Goal: Check status: Check status

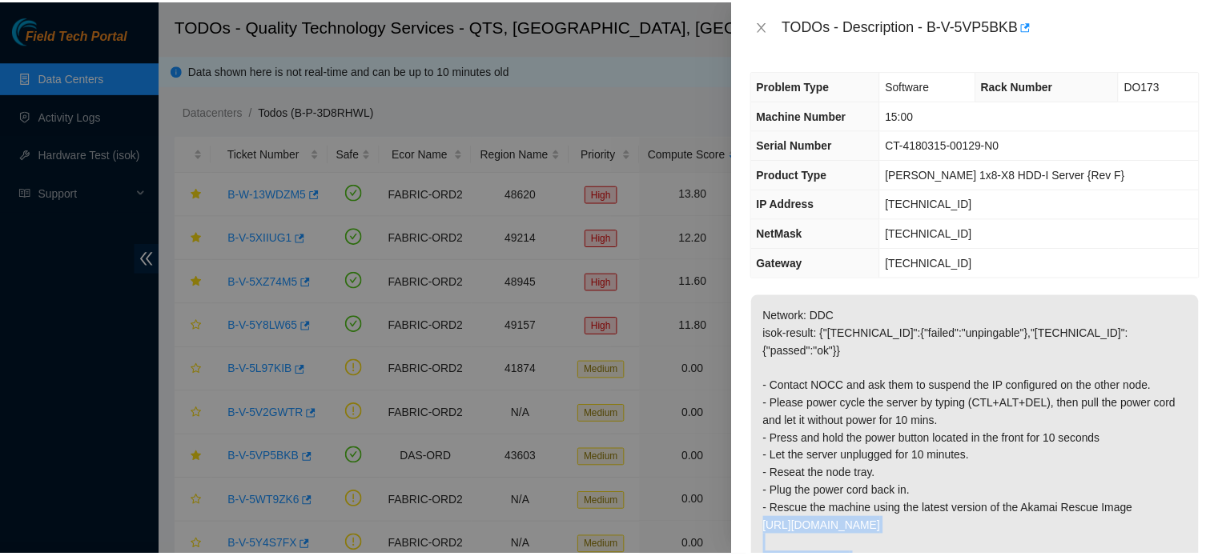
scroll to position [96, 0]
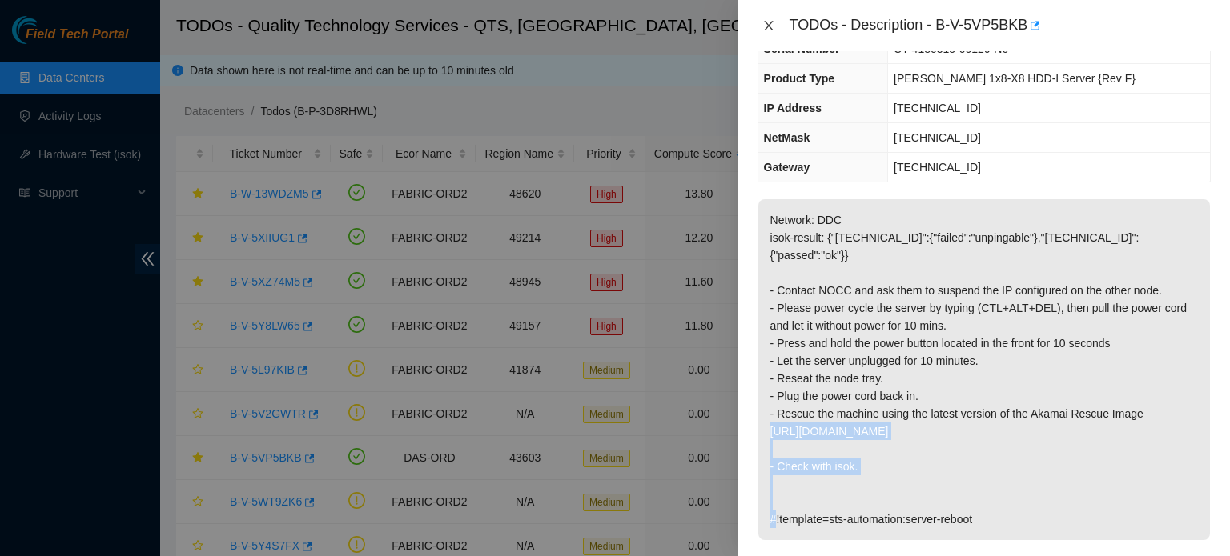
click at [768, 22] on icon "close" at bounding box center [768, 25] width 13 height 13
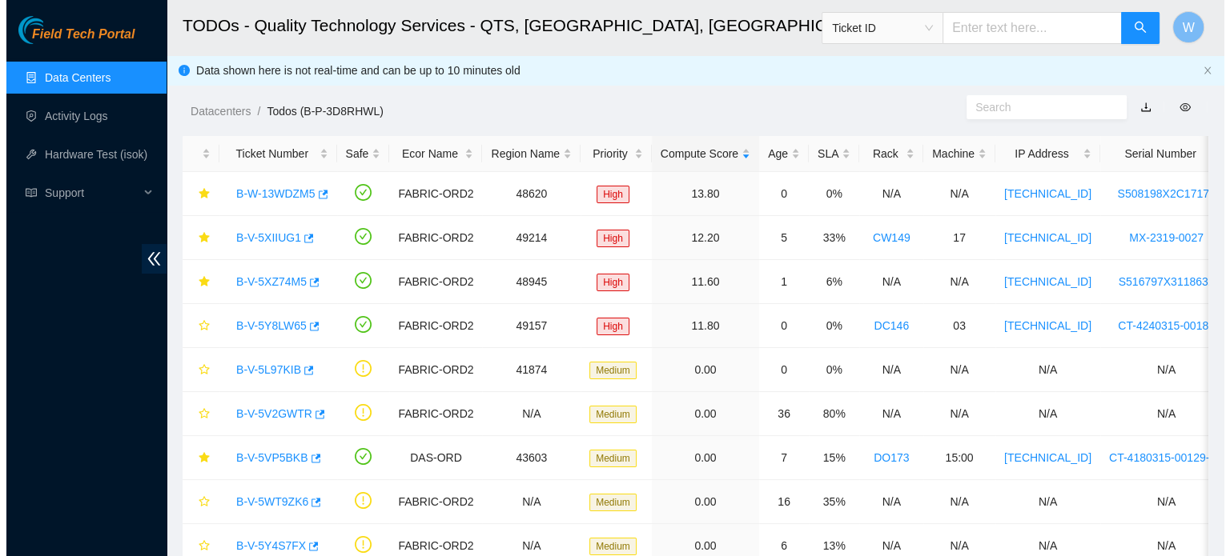
scroll to position [131, 0]
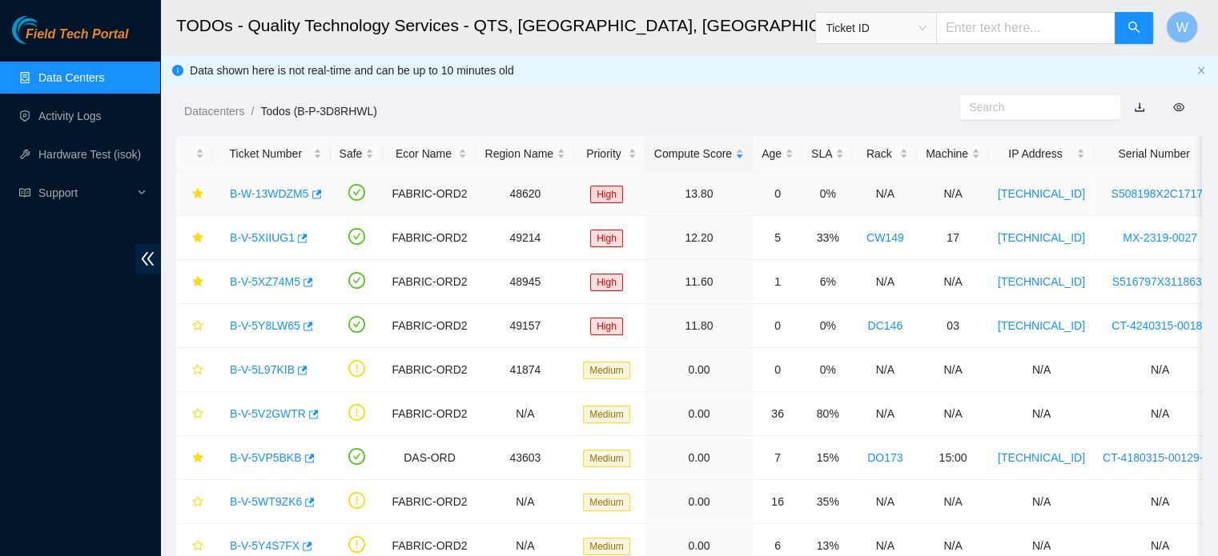
click at [301, 191] on link "B-W-13WDZM5" at bounding box center [269, 193] width 79 height 13
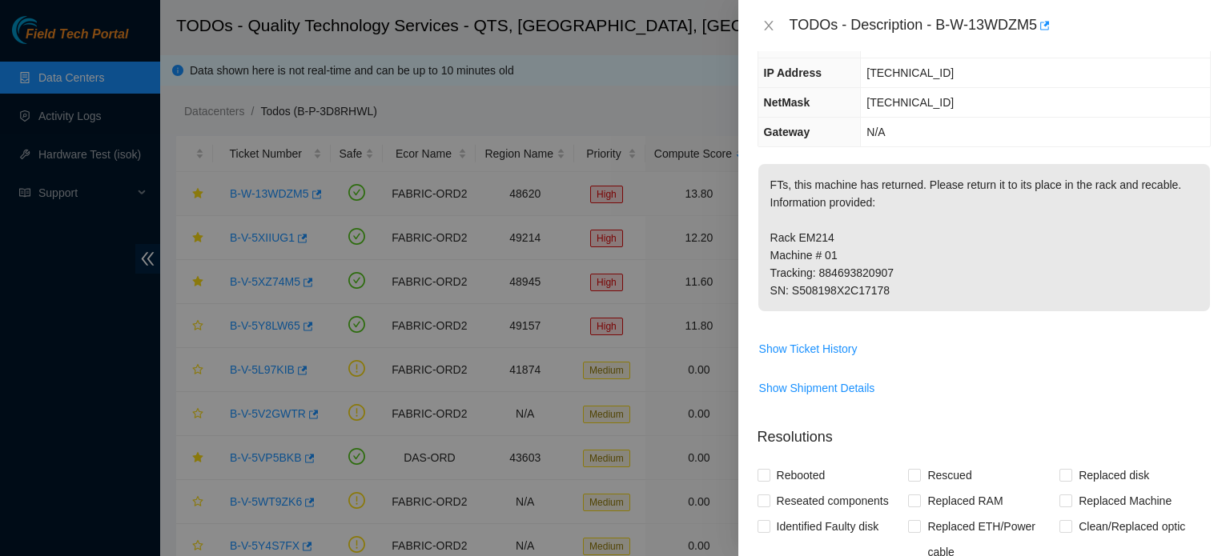
scroll to position [96, 0]
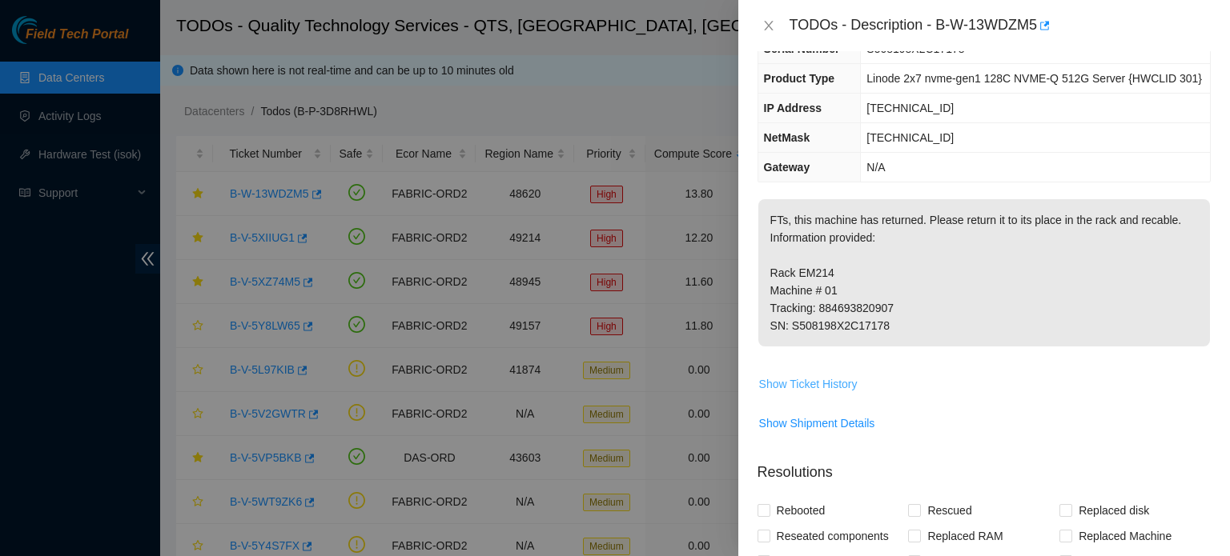
click at [824, 386] on span "Show Ticket History" at bounding box center [808, 384] width 98 height 18
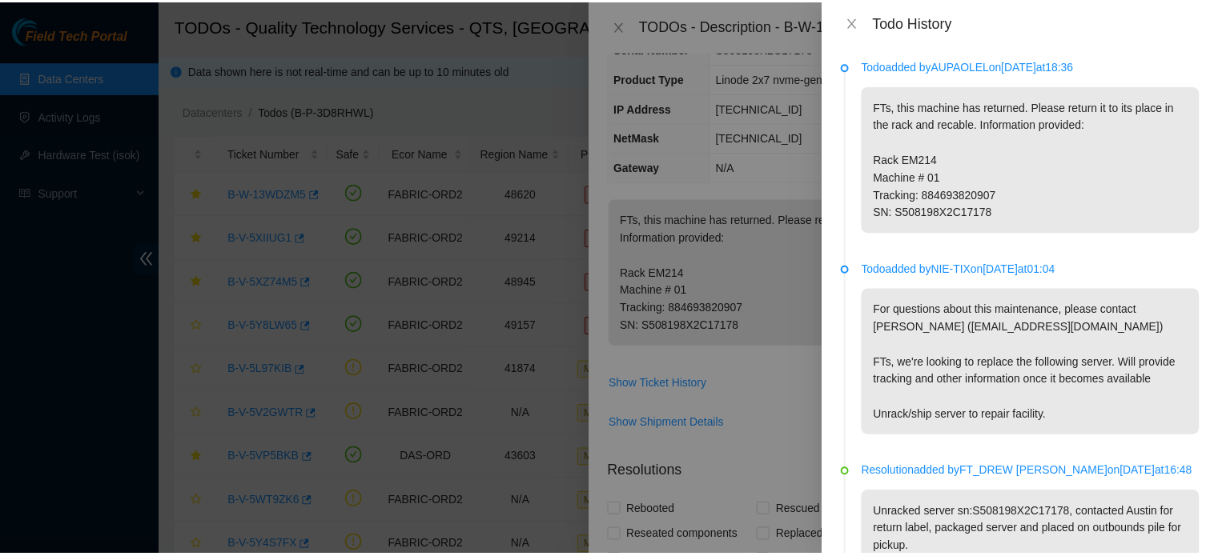
scroll to position [443, 0]
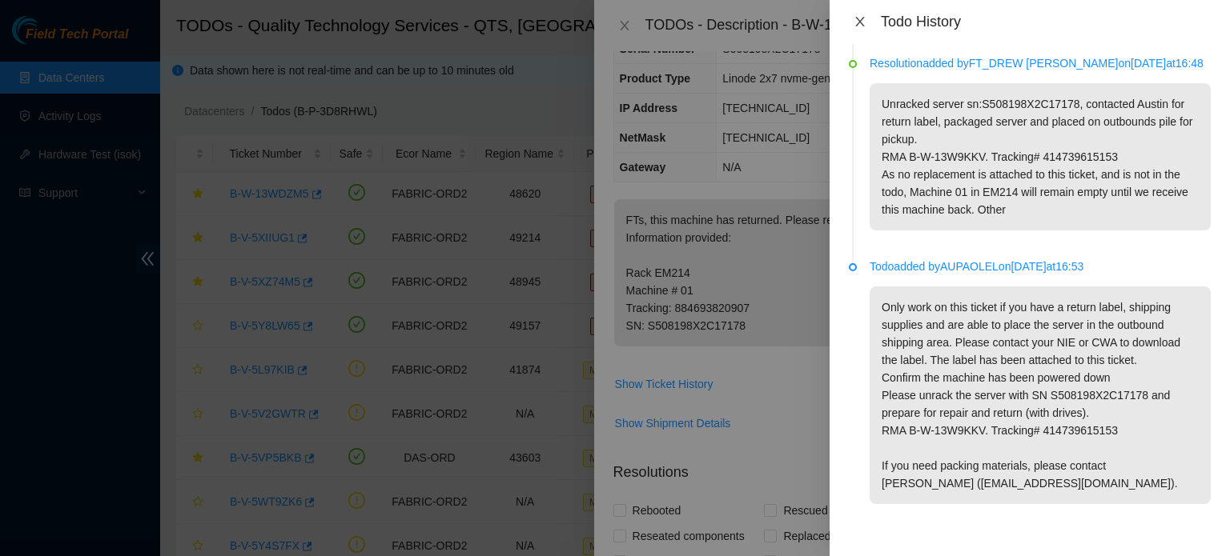
click at [858, 22] on icon "close" at bounding box center [859, 21] width 13 height 13
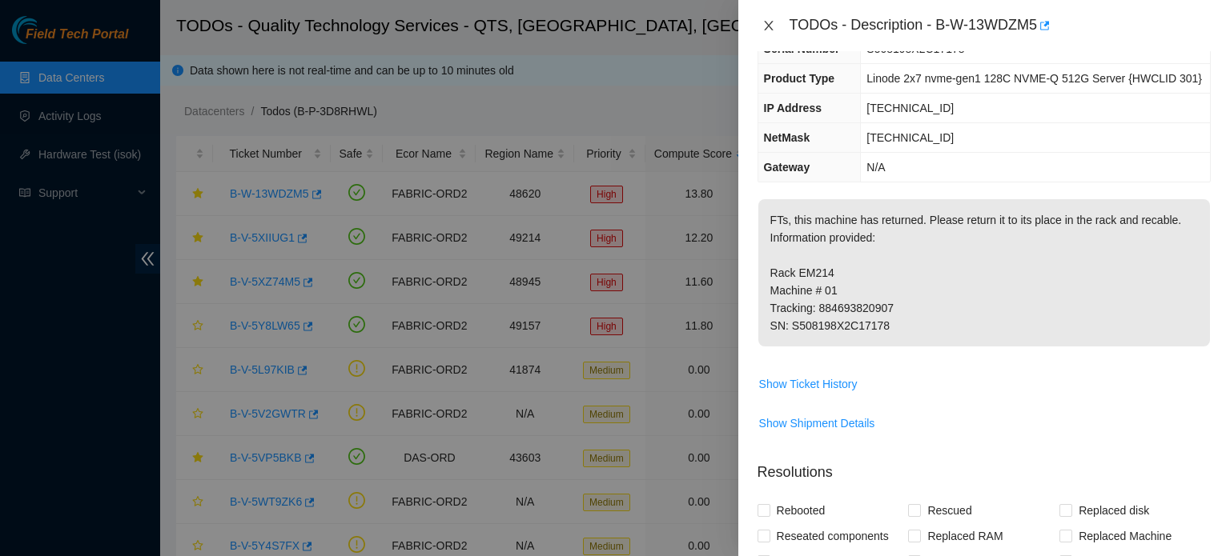
click at [764, 22] on icon "close" at bounding box center [768, 25] width 13 height 13
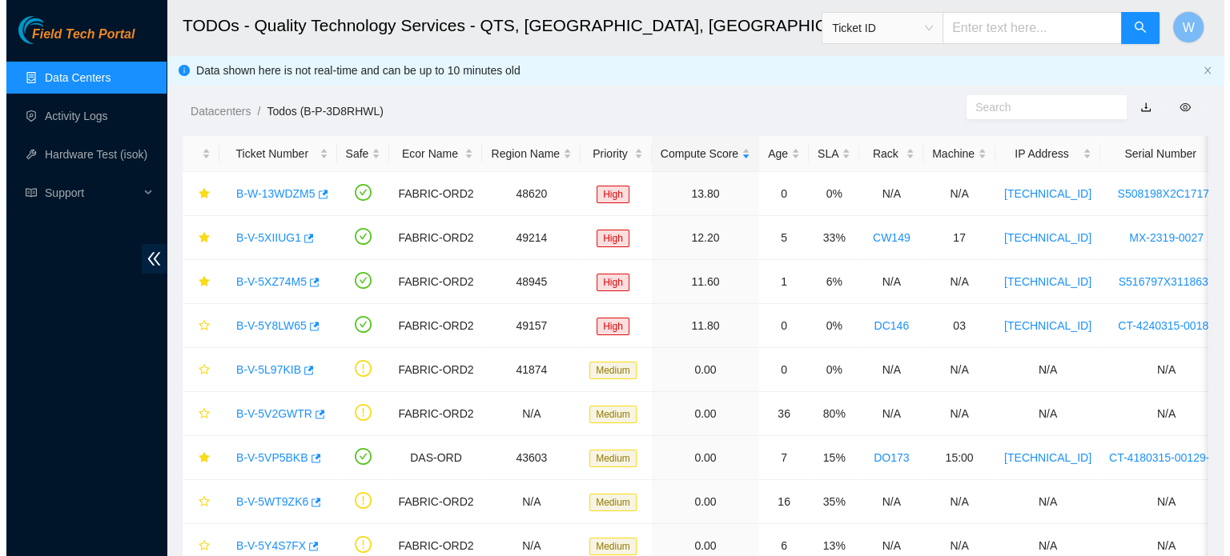
scroll to position [291, 0]
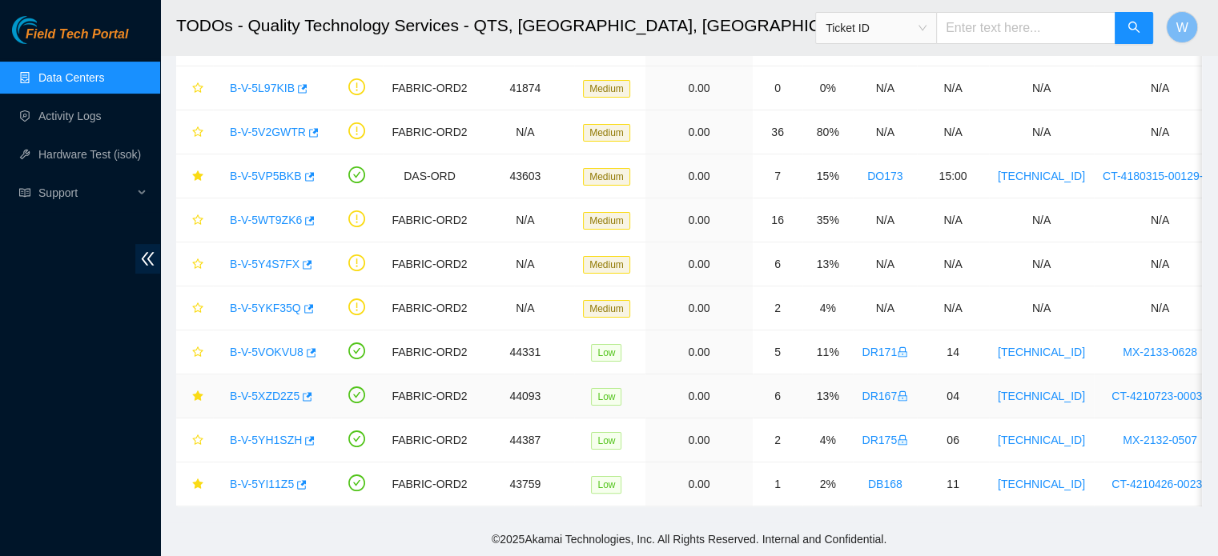
click at [275, 390] on link "B-V-5XZD2Z5" at bounding box center [265, 396] width 70 height 13
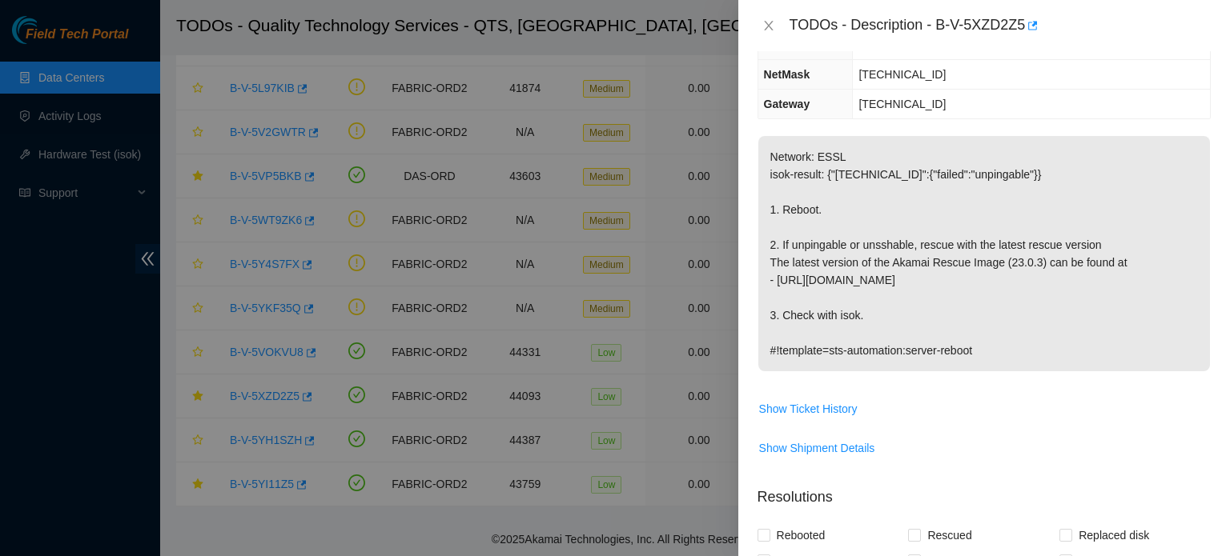
scroll to position [256, 0]
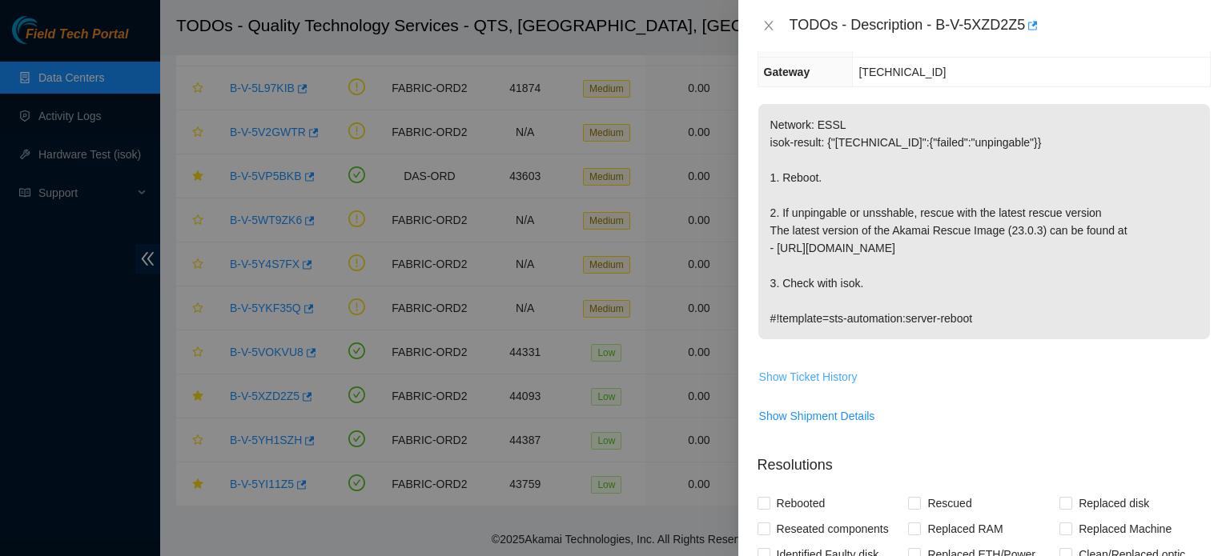
click at [805, 368] on span "Show Ticket History" at bounding box center [808, 377] width 98 height 18
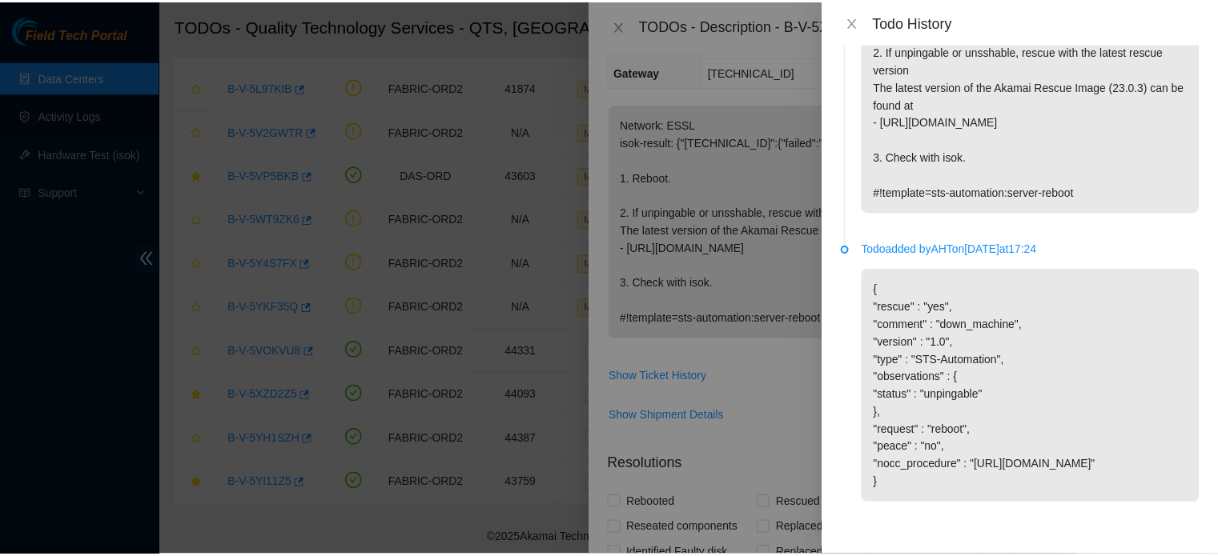
scroll to position [0, 0]
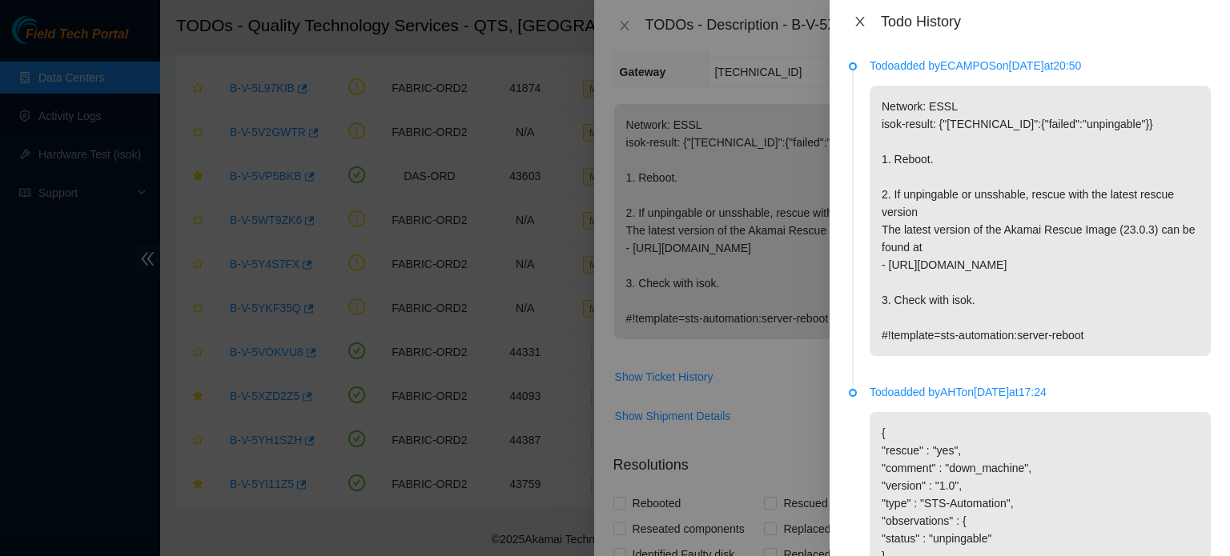
click at [858, 19] on icon "close" at bounding box center [859, 21] width 13 height 13
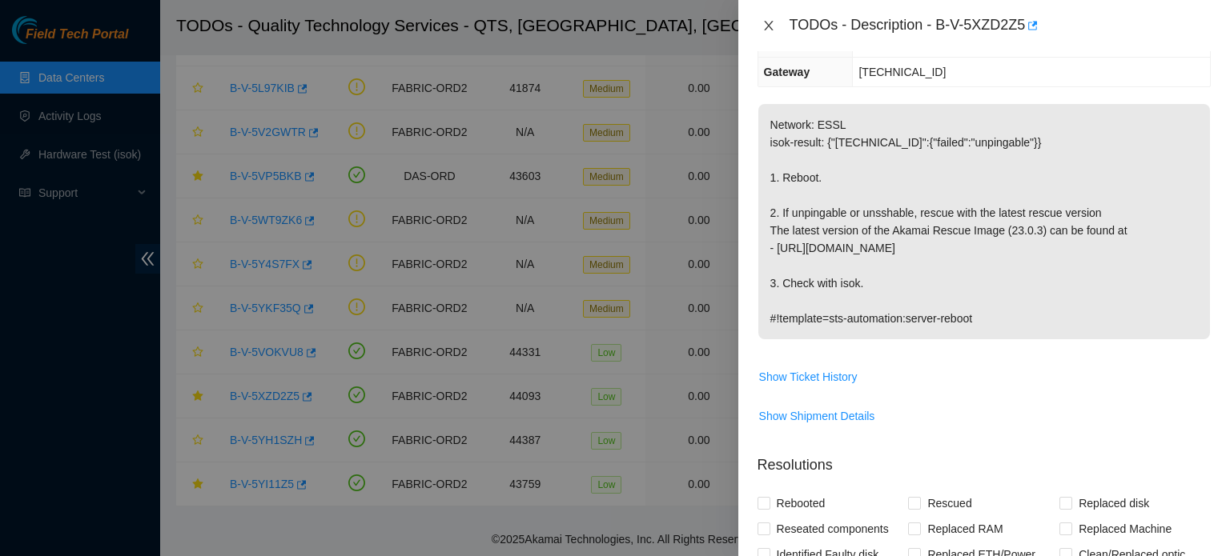
click at [765, 27] on icon "close" at bounding box center [768, 25] width 13 height 13
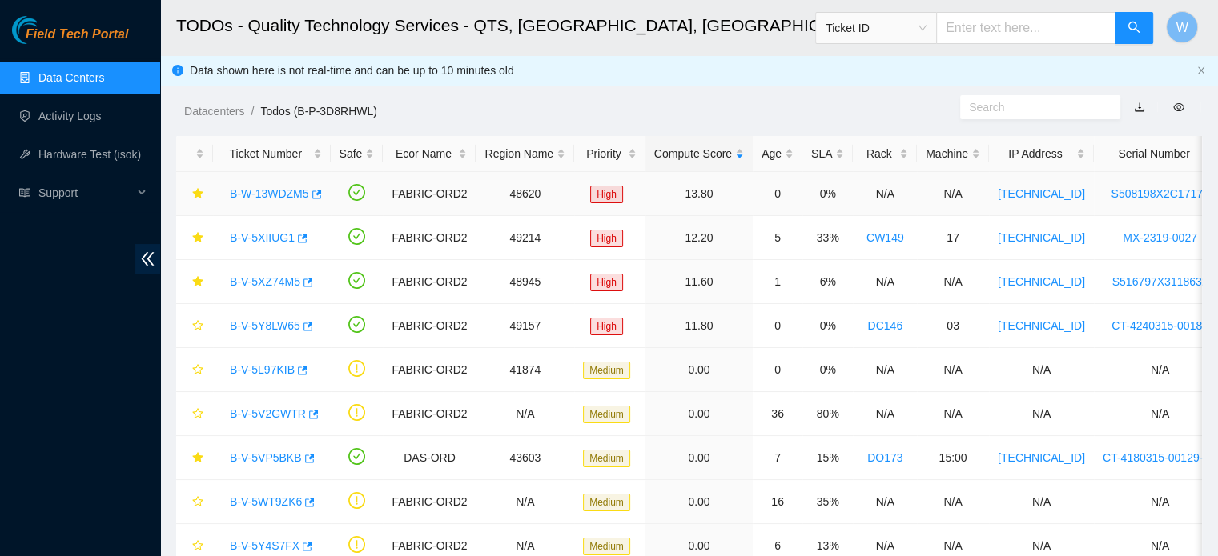
click at [297, 192] on link "B-W-13WDZM5" at bounding box center [269, 193] width 79 height 13
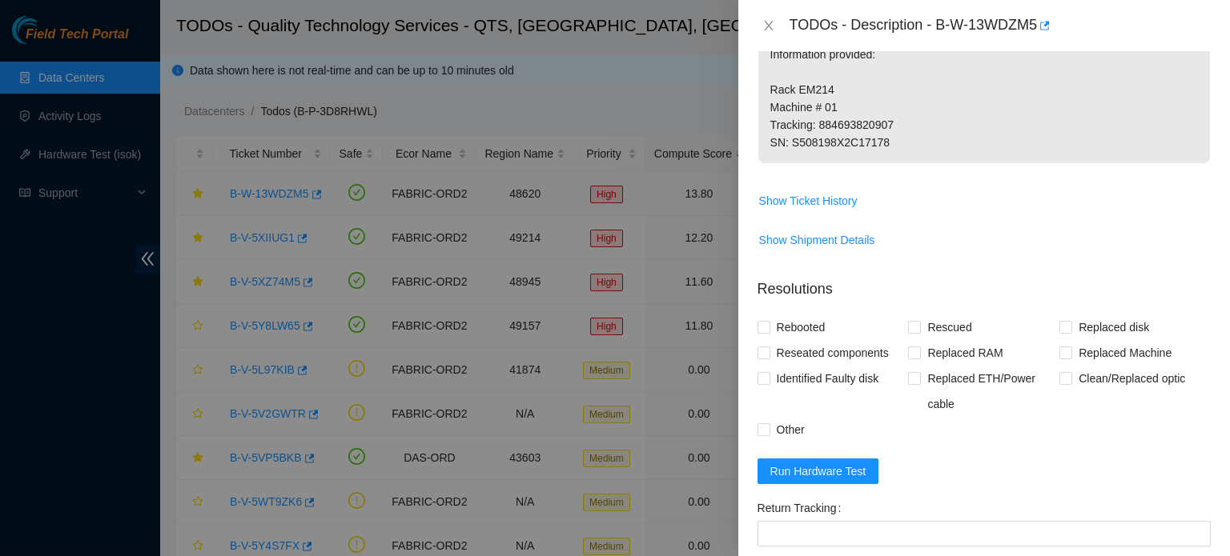
scroll to position [227, 0]
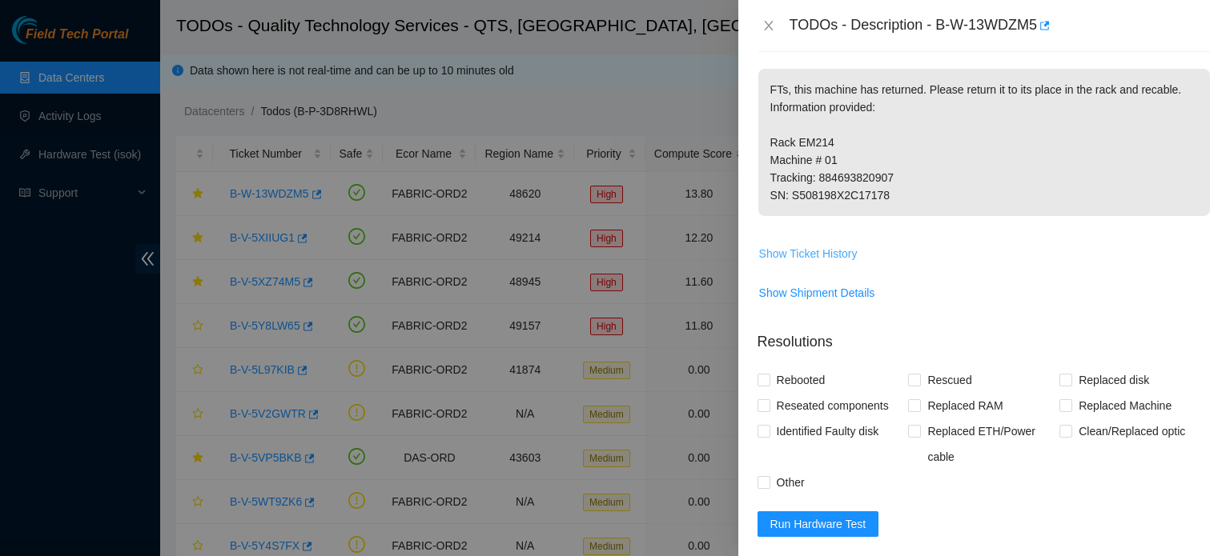
click at [810, 249] on span "Show Ticket History" at bounding box center [808, 254] width 98 height 18
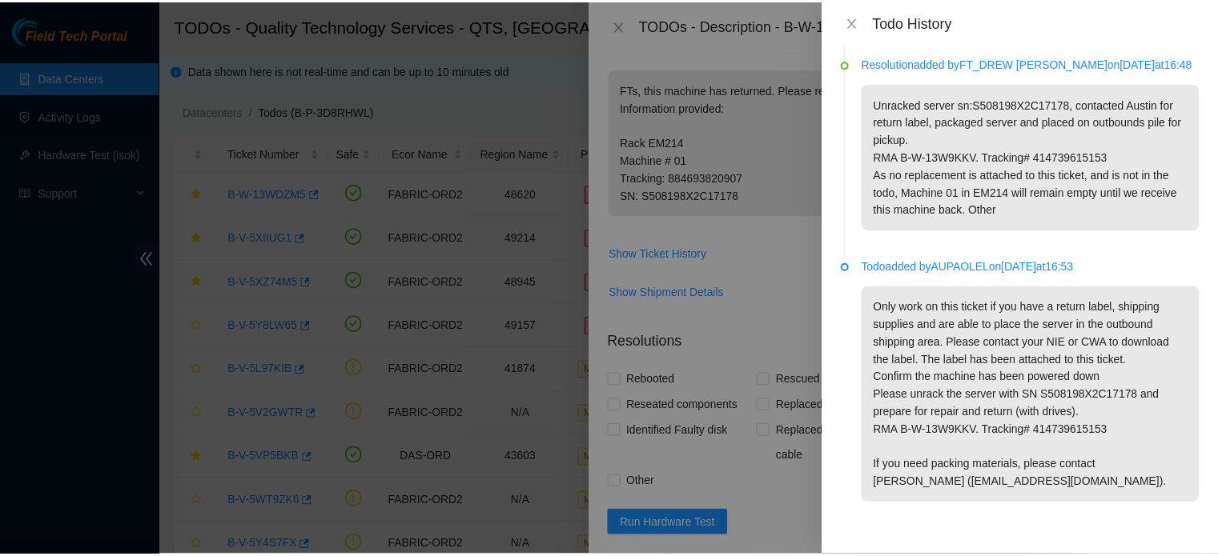
scroll to position [0, 0]
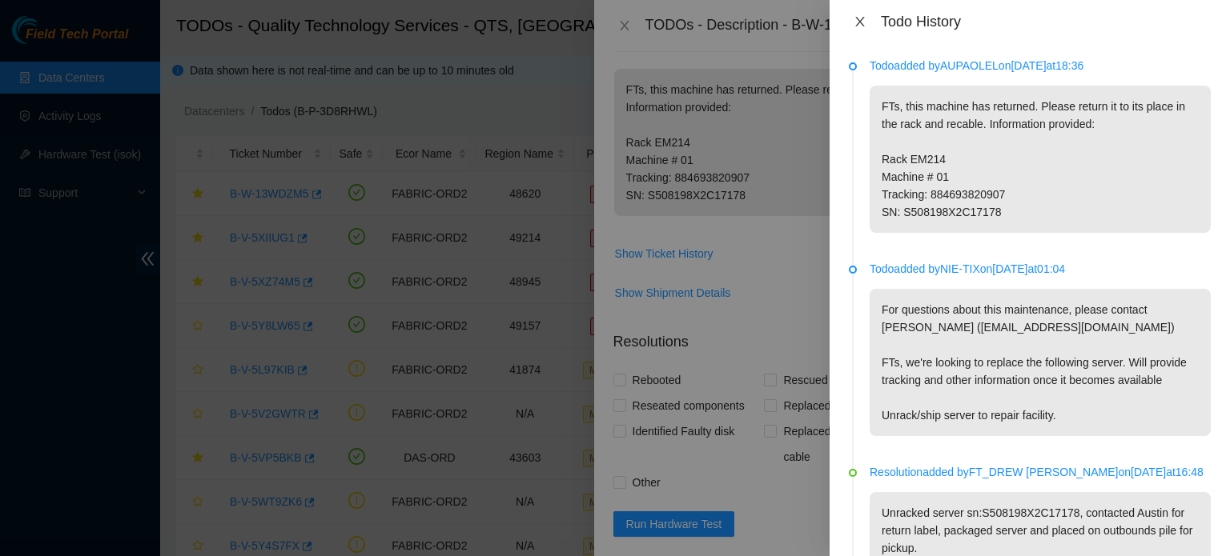
click at [857, 18] on icon "close" at bounding box center [859, 22] width 9 height 10
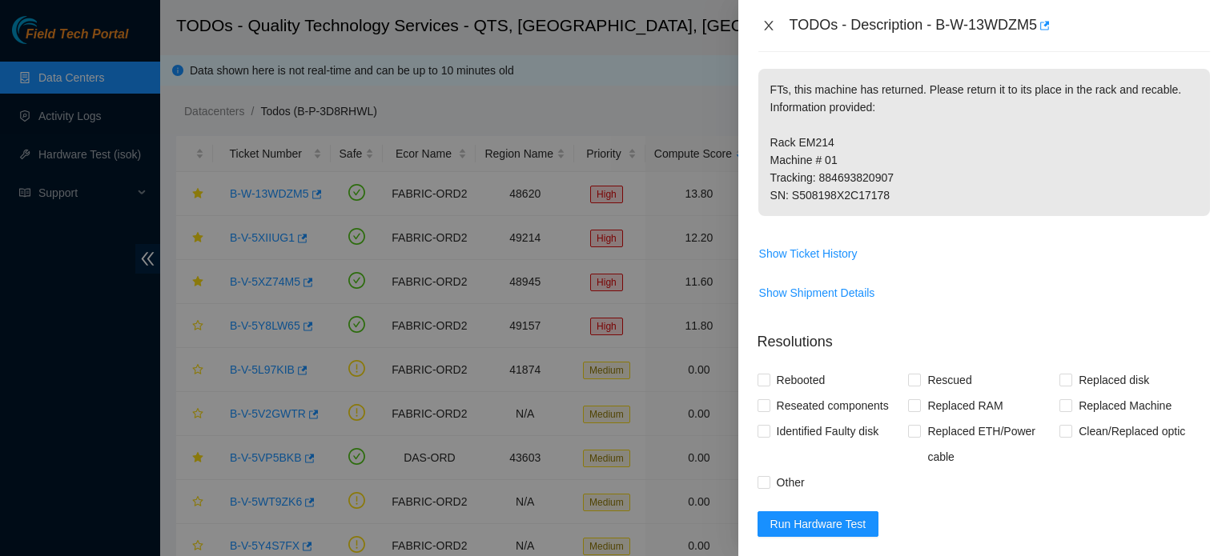
click at [775, 22] on button "Close" at bounding box center [768, 25] width 22 height 15
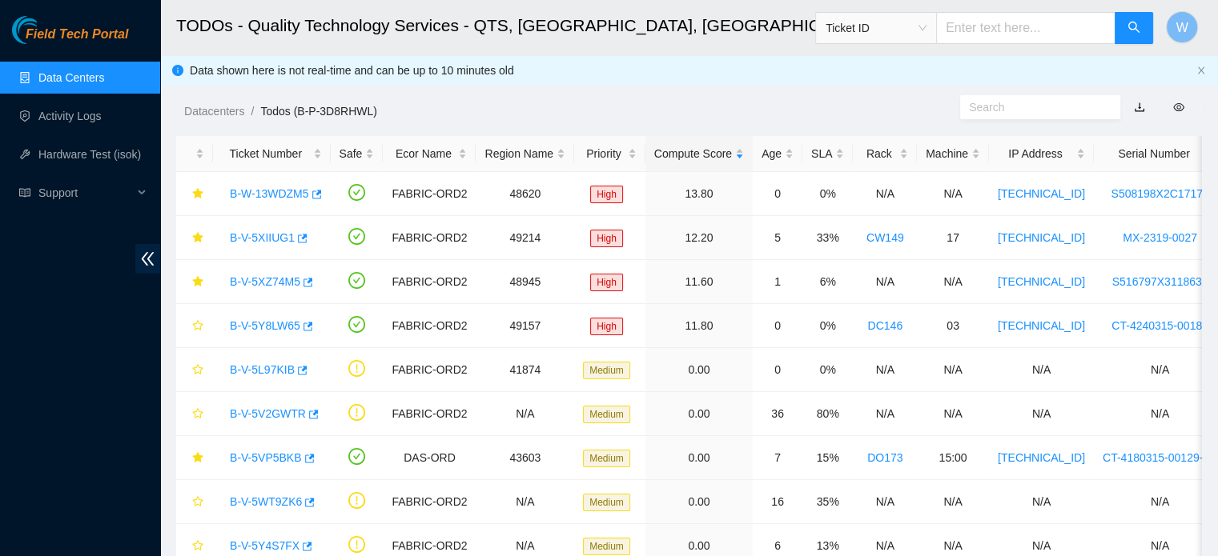
scroll to position [279, 0]
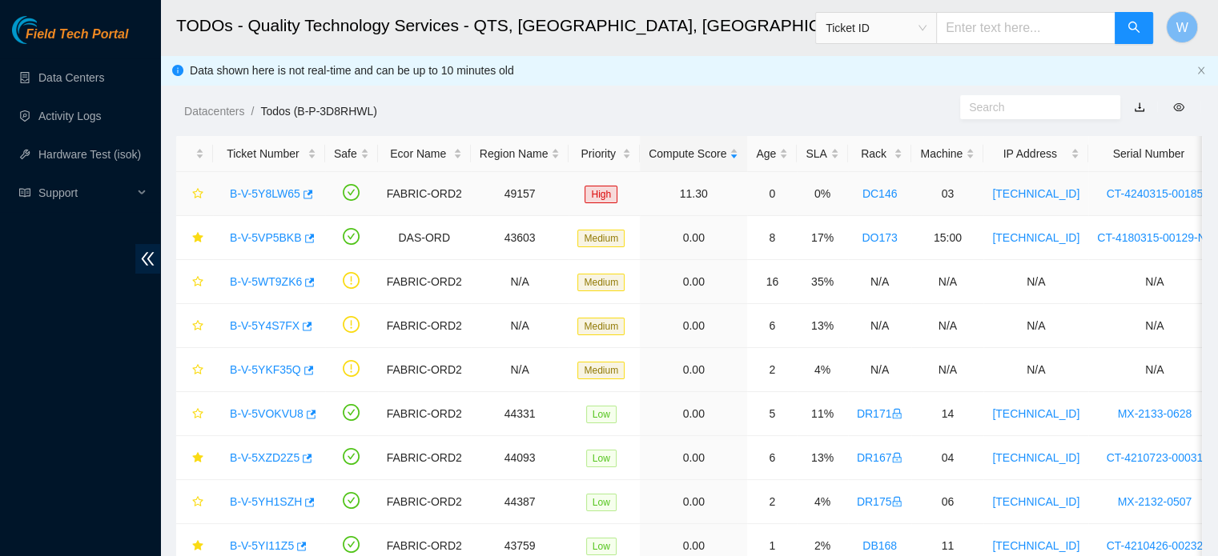
click at [291, 195] on link "B-V-5Y8LW65" at bounding box center [265, 193] width 70 height 13
